Goal: Task Accomplishment & Management: Complete application form

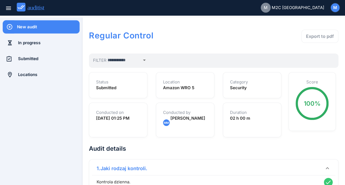
click at [42, 29] on div "New audit" at bounding box center [48, 27] width 63 height 6
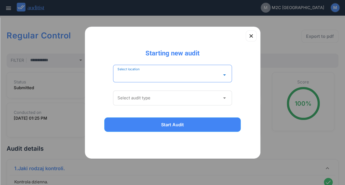
click at [167, 77] on input "Select location" at bounding box center [168, 74] width 103 height 9
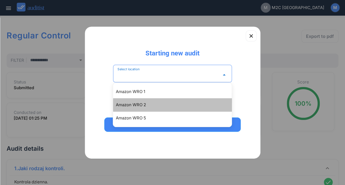
click at [145, 104] on div "Amazon WRO 2" at bounding box center [175, 104] width 118 height 7
type input "**********"
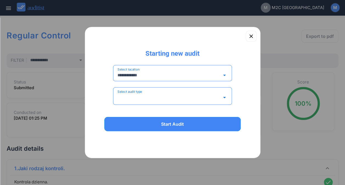
click at [152, 98] on input "Select audit type" at bounding box center [168, 97] width 103 height 9
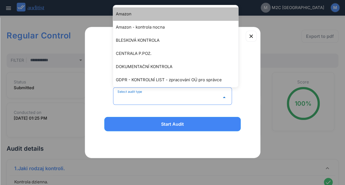
click at [225, 13] on div "Amazon" at bounding box center [178, 14] width 125 height 7
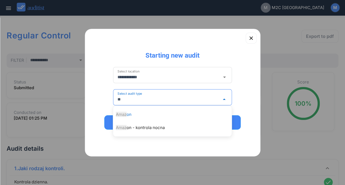
type input "*"
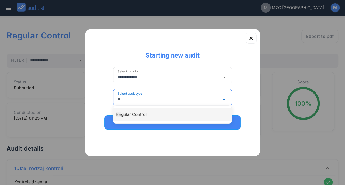
type input "*"
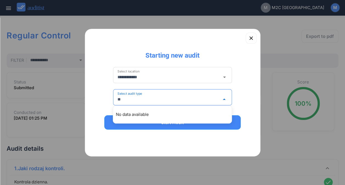
type input "*"
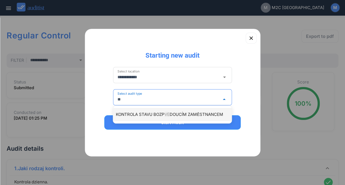
type input "*"
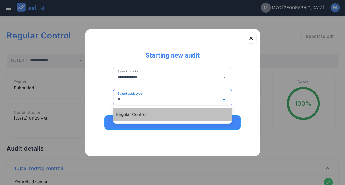
click at [138, 112] on div "Re gular Control" at bounding box center [175, 114] width 118 height 7
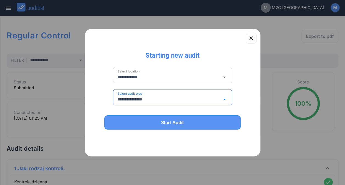
type input "**********"
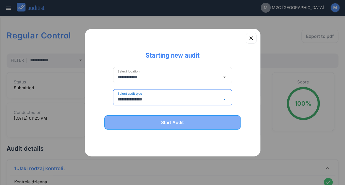
click at [161, 122] on div "Start Audit" at bounding box center [172, 122] width 122 height 7
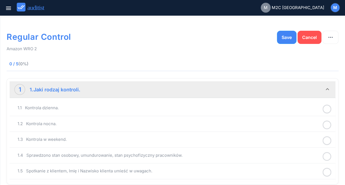
click at [328, 109] on icon at bounding box center [326, 109] width 9 height 11
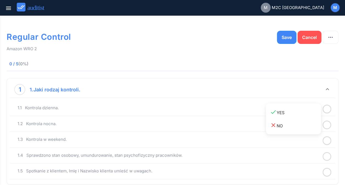
click at [307, 127] on div "close NO" at bounding box center [295, 125] width 51 height 7
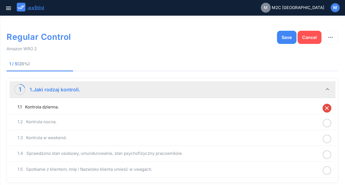
click at [327, 121] on icon at bounding box center [326, 123] width 9 height 11
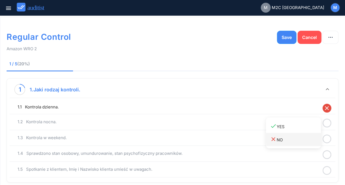
click at [293, 141] on div "close NO" at bounding box center [295, 139] width 51 height 7
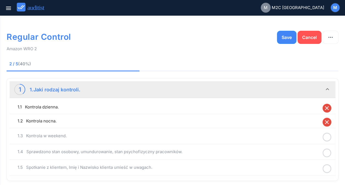
click at [327, 134] on icon at bounding box center [326, 137] width 9 height 11
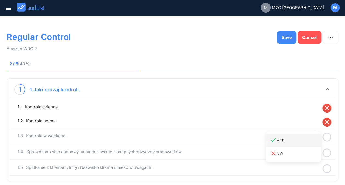
click at [295, 142] on div "done YES" at bounding box center [295, 140] width 51 height 7
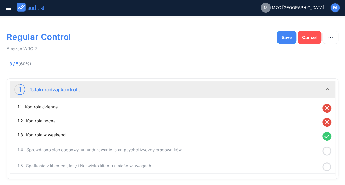
click at [329, 151] on icon at bounding box center [326, 151] width 9 height 11
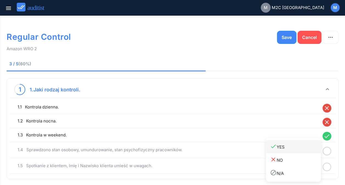
click at [282, 149] on div "done YES" at bounding box center [295, 146] width 51 height 7
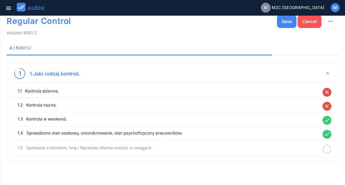
scroll to position [20, 0]
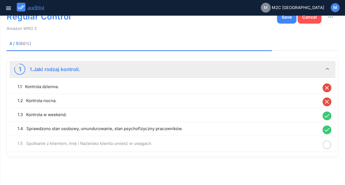
click at [328, 144] on icon at bounding box center [326, 144] width 9 height 11
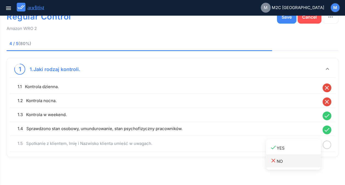
click at [286, 159] on div "close NO" at bounding box center [295, 160] width 51 height 7
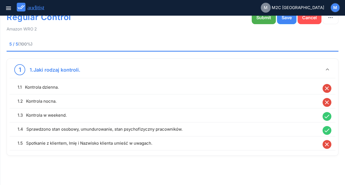
scroll to position [19, 0]
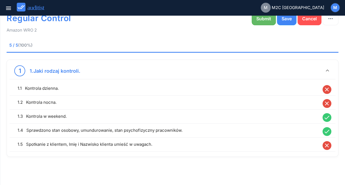
click at [270, 21] on div "Submit" at bounding box center [263, 18] width 15 height 7
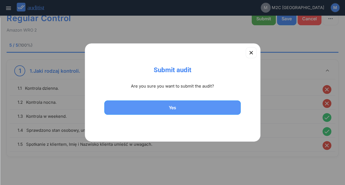
click at [212, 101] on button "Yes" at bounding box center [172, 107] width 137 height 14
